Goal: Transaction & Acquisition: Purchase product/service

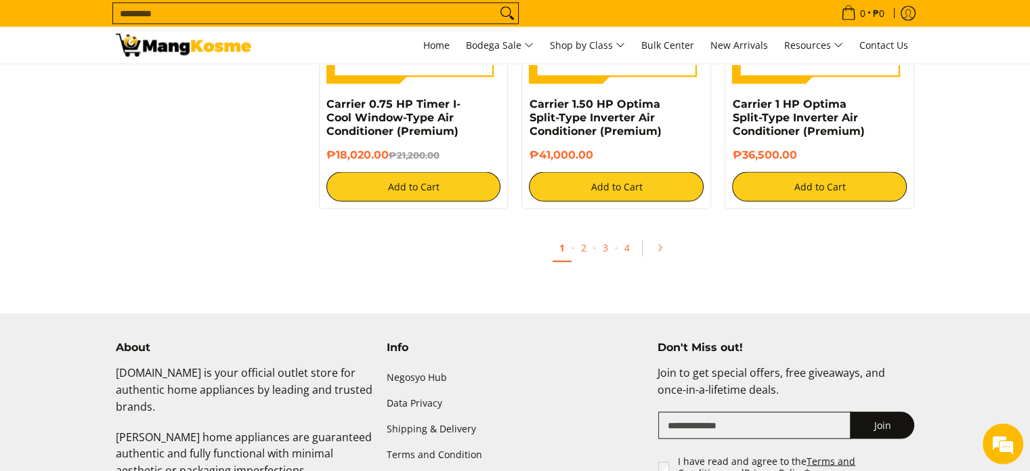
scroll to position [2642, 0]
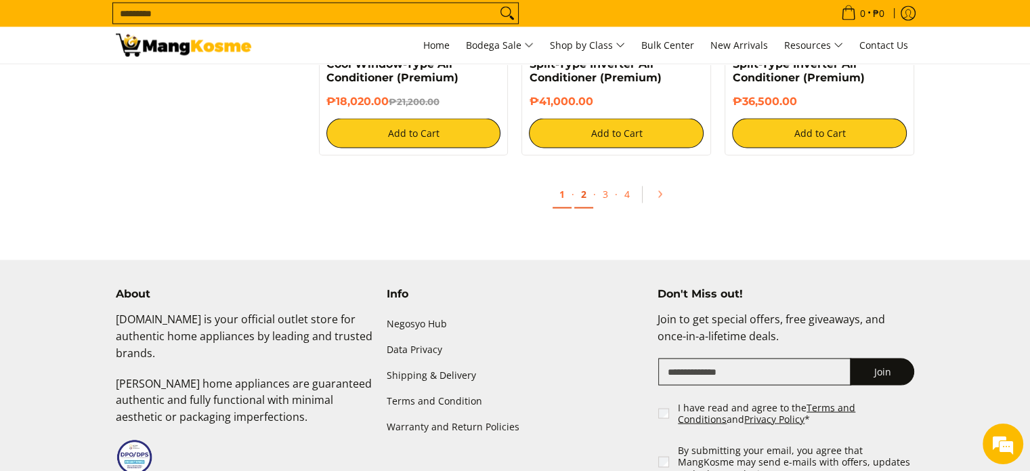
click at [585, 201] on link "2" at bounding box center [583, 195] width 19 height 28
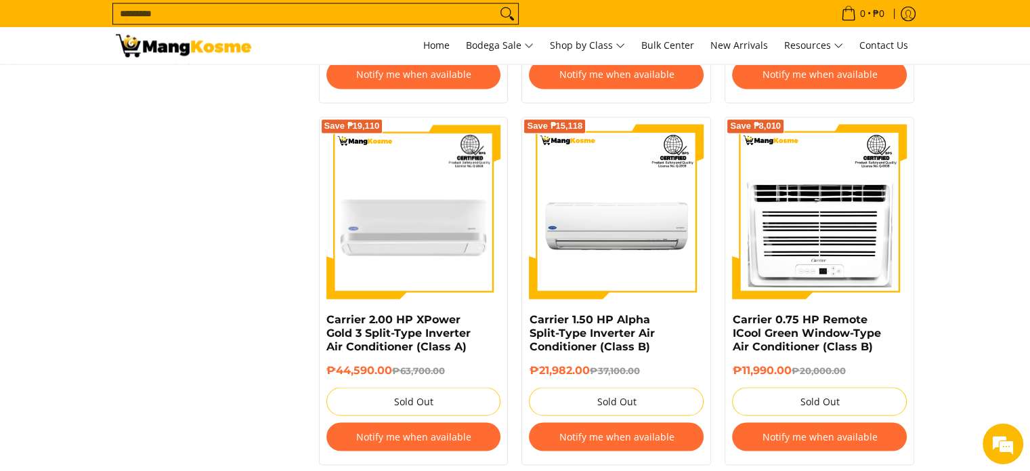
scroll to position [2303, 0]
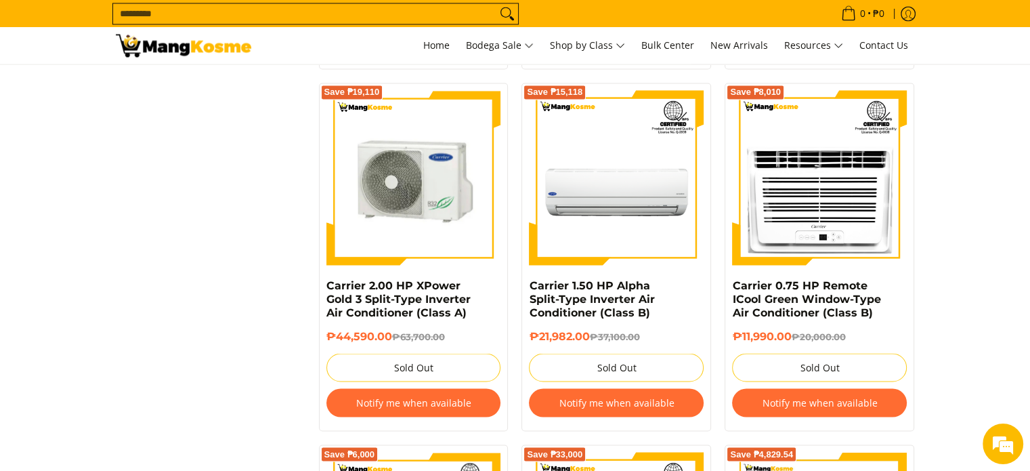
click at [401, 127] on img at bounding box center [414, 177] width 175 height 175
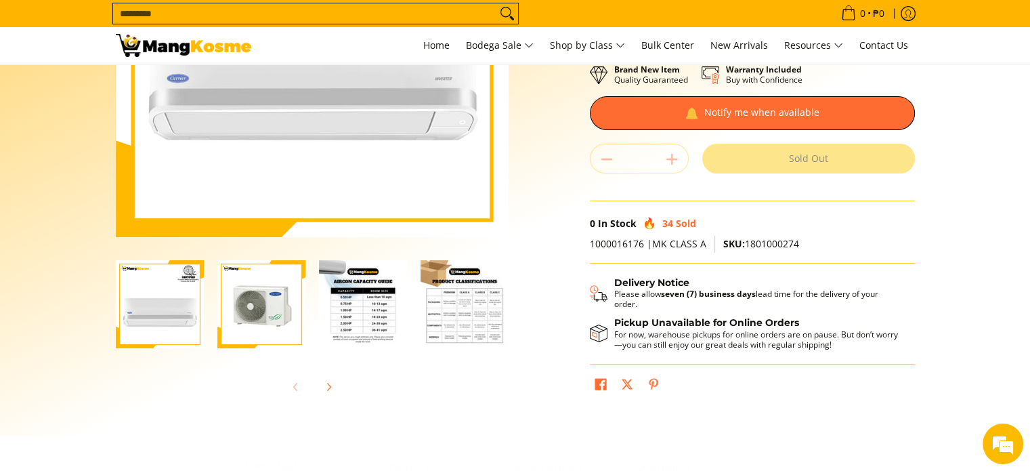
scroll to position [271, 0]
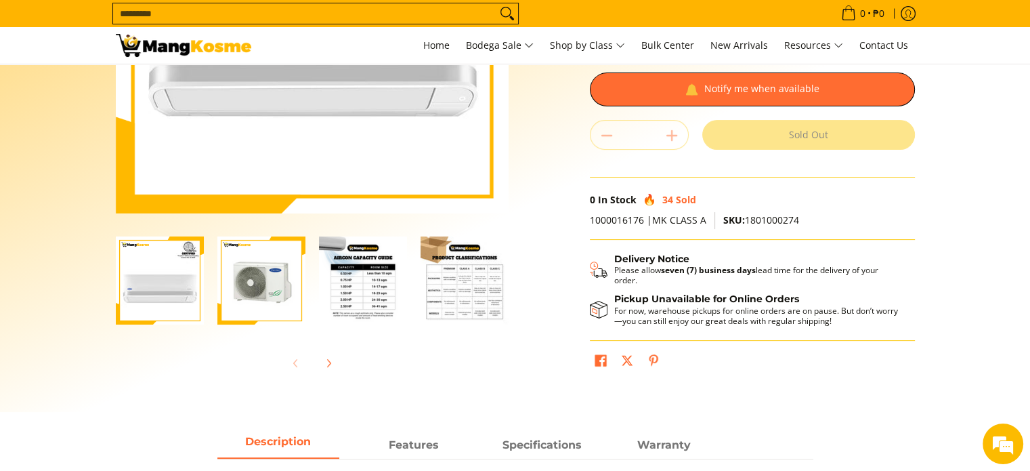
click at [364, 295] on img "Carrier 2.00 HP XPower Gold 3 Split-Type Inverter Air Conditioner (Class A)-3" at bounding box center [363, 280] width 88 height 88
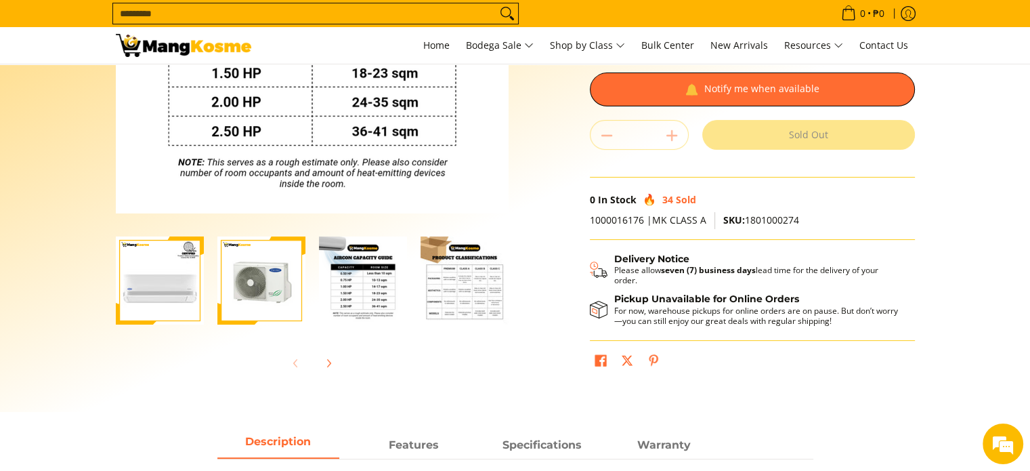
scroll to position [203, 0]
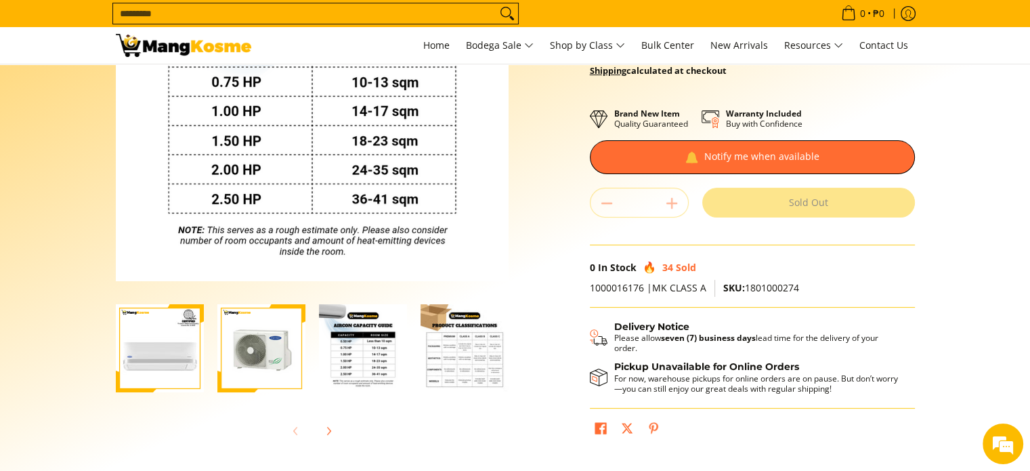
click at [480, 360] on img "Carrier 2.00 HP XPower Gold 3 Split-Type Inverter Air Conditioner (Class A)-4" at bounding box center [465, 348] width 88 height 88
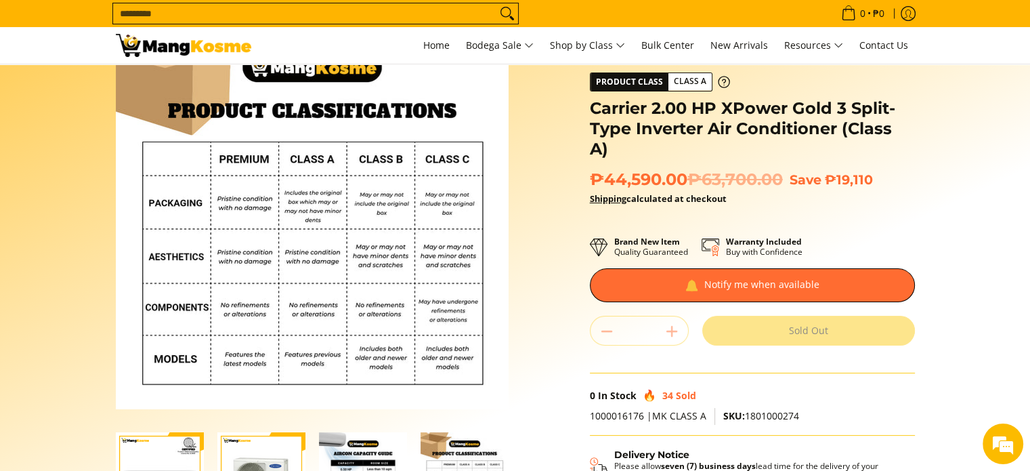
scroll to position [68, 0]
